Goal: Download file/media

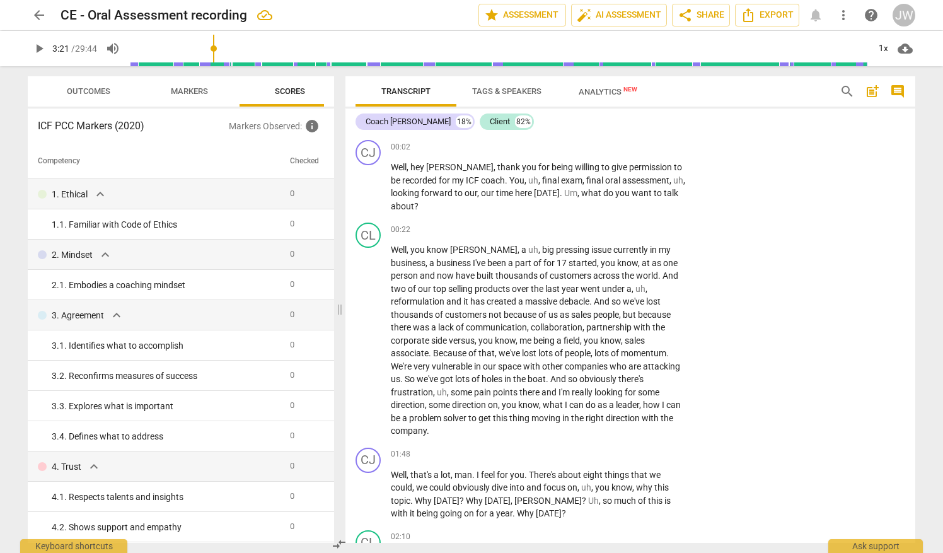
click at [40, 50] on span "play_arrow" at bounding box center [39, 48] width 15 height 15
click at [367, 188] on span "pause" at bounding box center [368, 187] width 15 height 15
drag, startPoint x: 221, startPoint y: 54, endPoint x: 125, endPoint y: 49, distance: 95.9
click at [167, 49] on input "range" at bounding box center [517, 48] width 701 height 40
click at [38, 50] on span "play_arrow" at bounding box center [39, 48] width 15 height 15
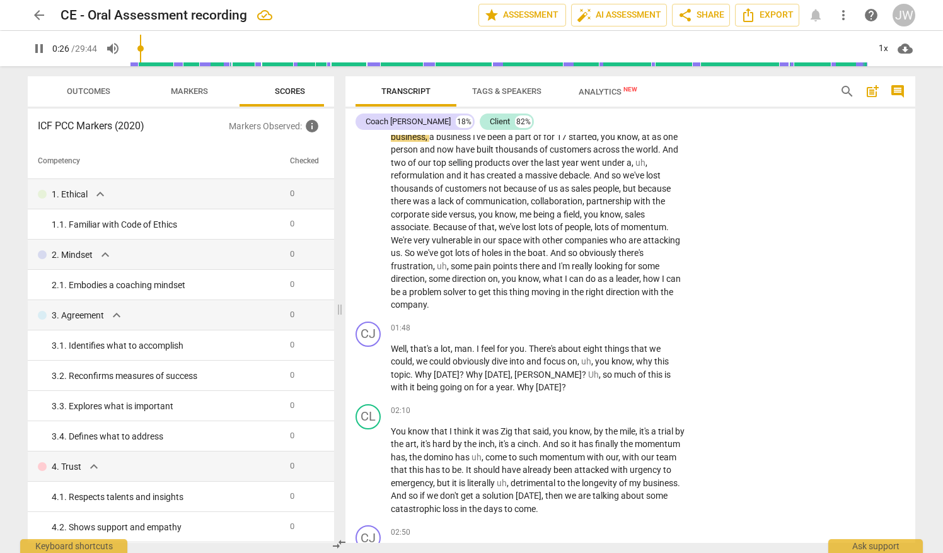
scroll to position [63, 0]
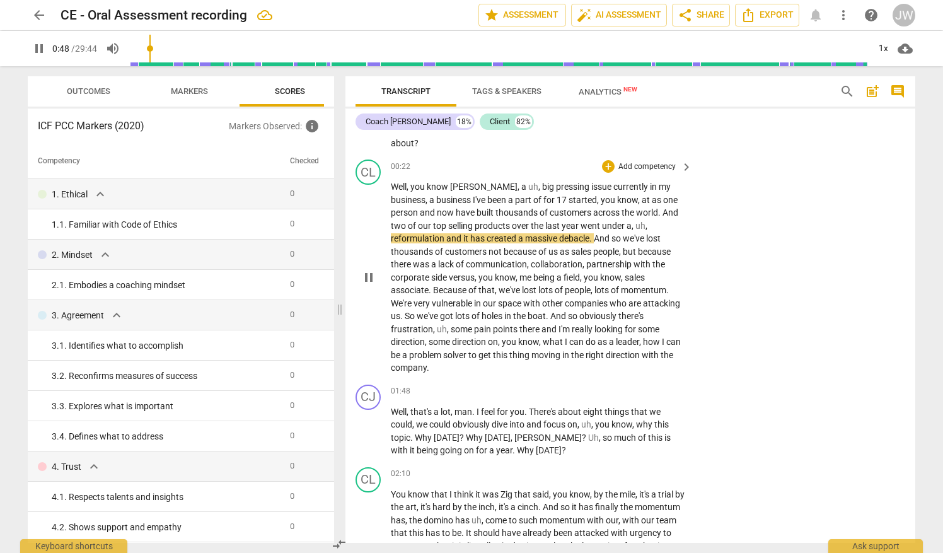
click at [635, 221] on span "uh" at bounding box center [640, 226] width 10 height 10
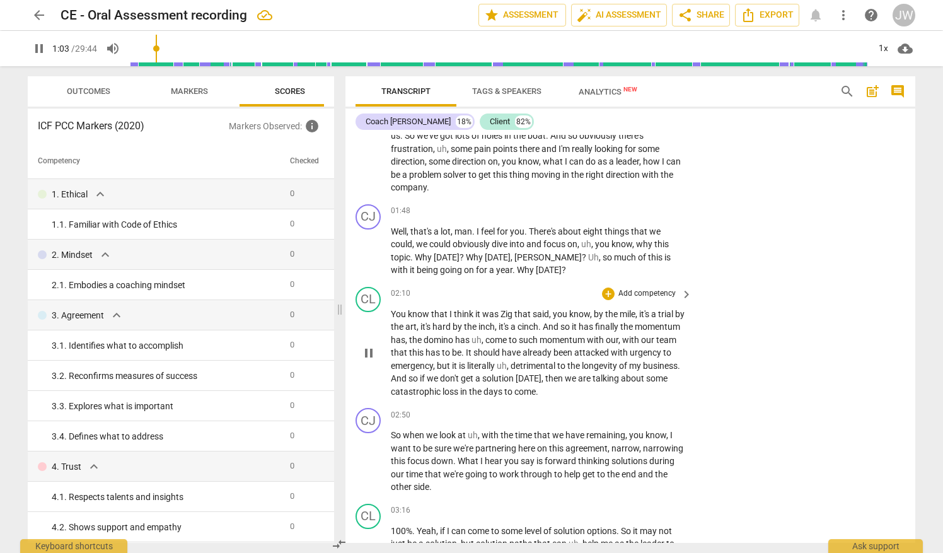
scroll to position [252, 0]
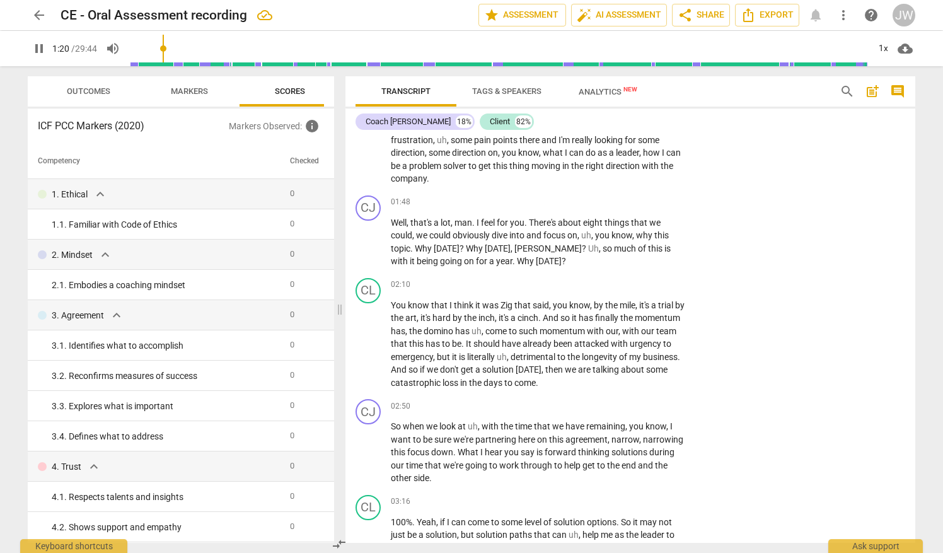
click at [42, 50] on span "pause" at bounding box center [39, 48] width 15 height 15
click at [95, 94] on span "Outcomes" at bounding box center [88, 90] width 43 height 9
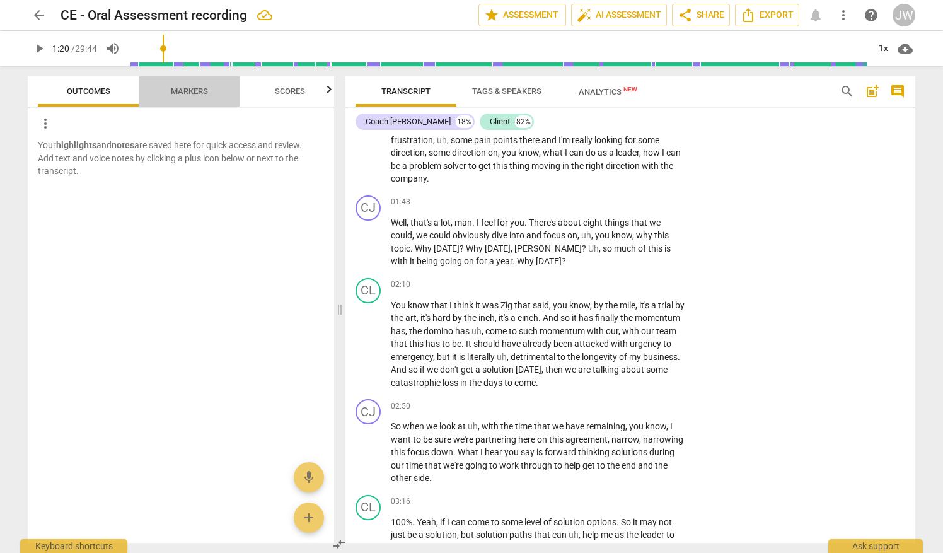
click at [204, 88] on span "Markers" at bounding box center [189, 90] width 37 height 9
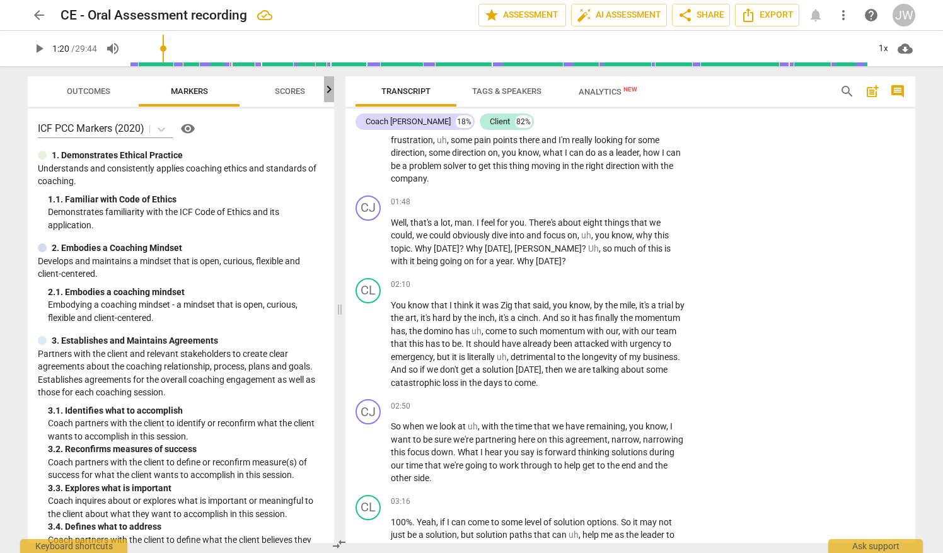
click at [331, 90] on icon "button" at bounding box center [328, 89] width 15 height 15
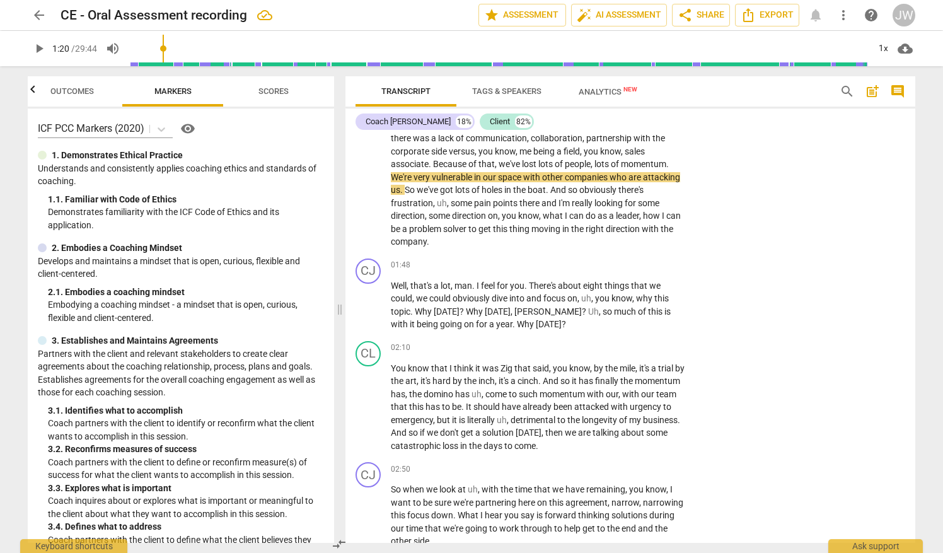
scroll to position [0, 0]
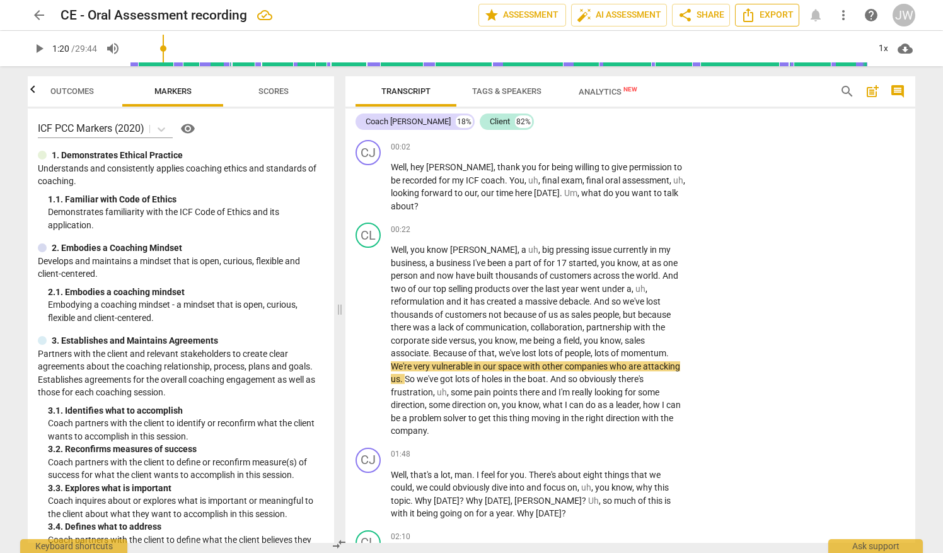
click at [766, 15] on span "Export" at bounding box center [766, 15] width 53 height 15
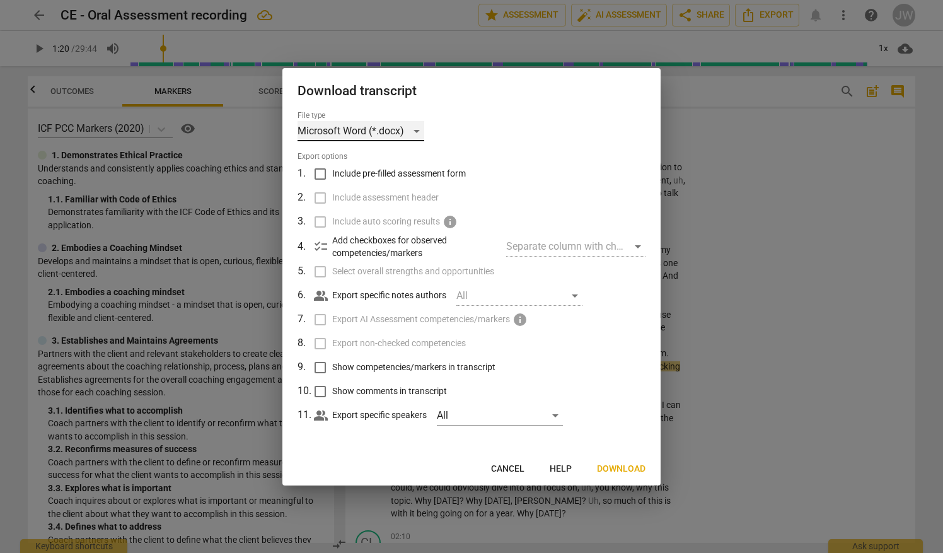
click at [417, 130] on div "Microsoft Word (*.docx)" at bounding box center [360, 131] width 127 height 20
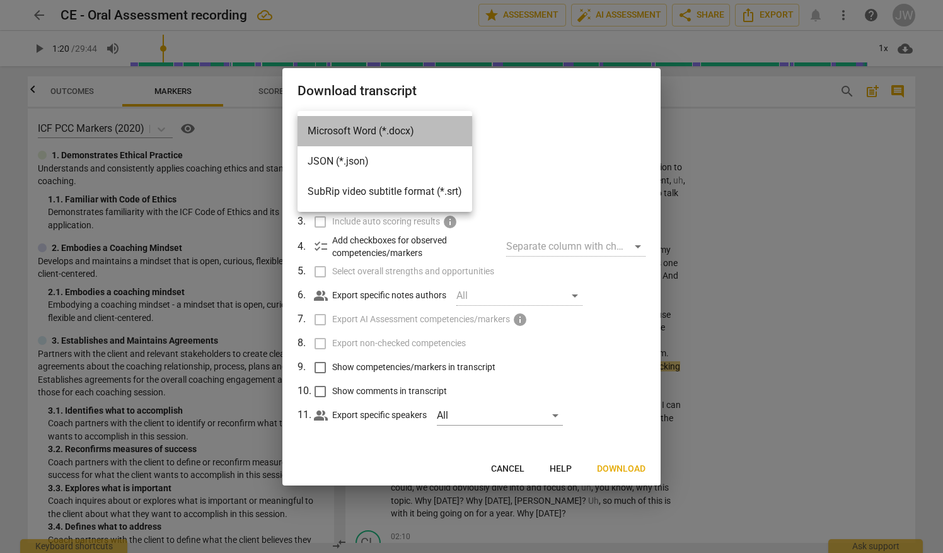
click at [373, 128] on li "Microsoft Word (*.docx)" at bounding box center [384, 131] width 175 height 30
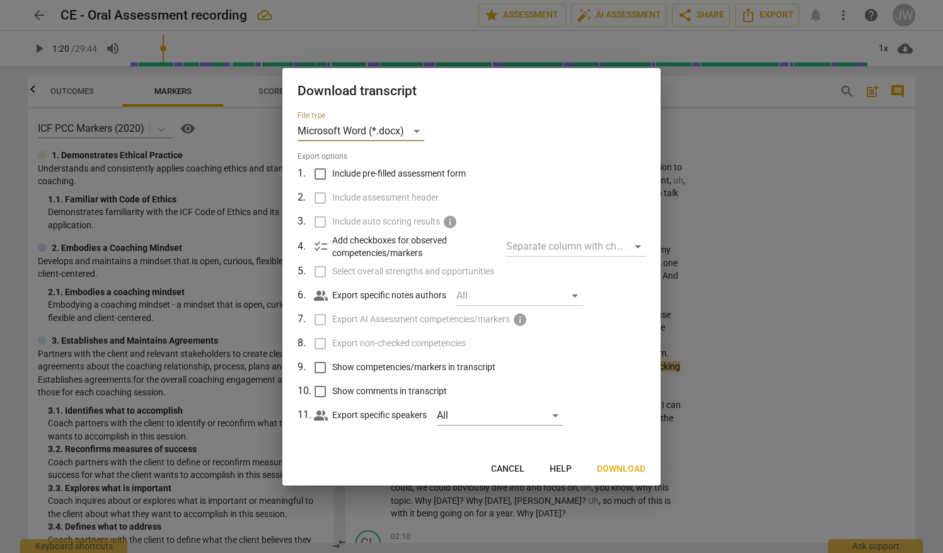
click at [618, 471] on span "Download" at bounding box center [621, 469] width 49 height 13
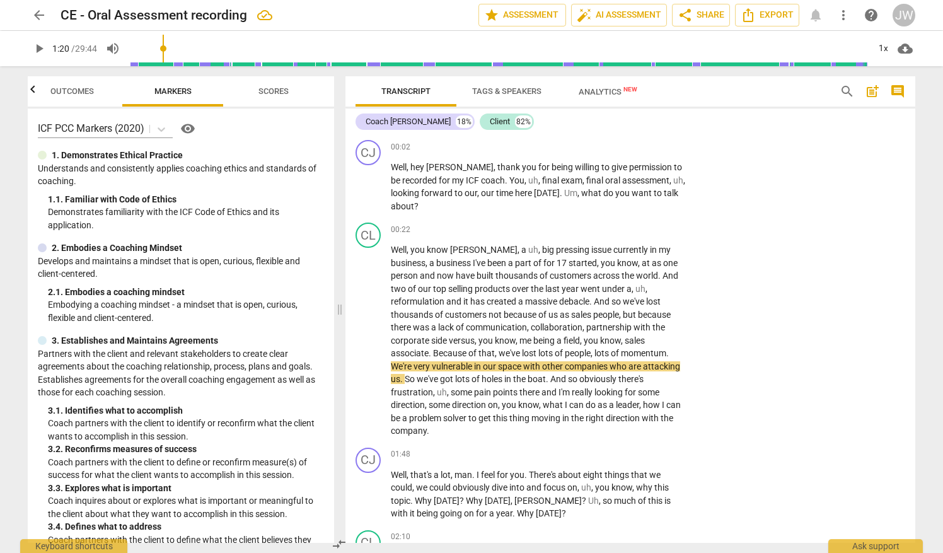
type input "81"
